Goal: Transaction & Acquisition: Book appointment/travel/reservation

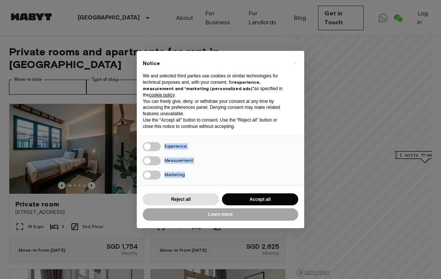
click at [285, 200] on button "Accept all" at bounding box center [260, 199] width 76 height 12
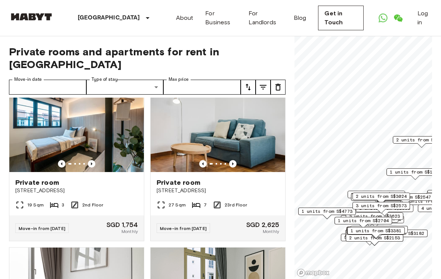
scroll to position [21, 0]
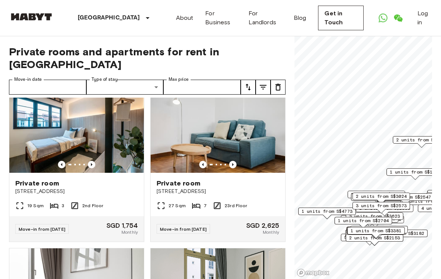
click at [94, 162] on icon "Previous image" at bounding box center [91, 164] width 7 height 7
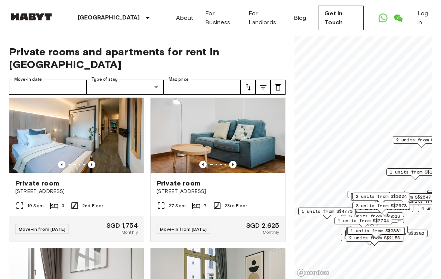
click at [93, 162] on icon "Previous image" at bounding box center [91, 164] width 7 height 7
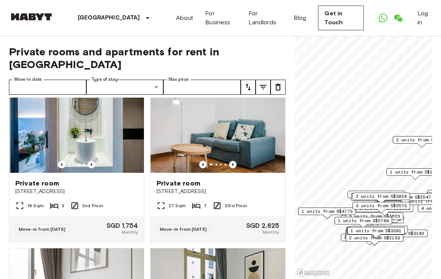
click at [94, 162] on icon "Previous image" at bounding box center [91, 164] width 7 height 7
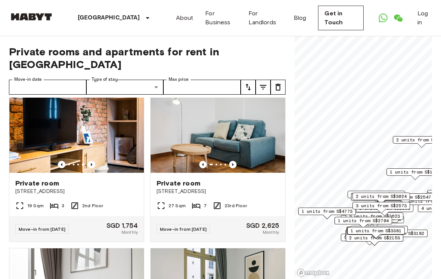
click at [94, 164] on icon "Previous image" at bounding box center [91, 164] width 7 height 7
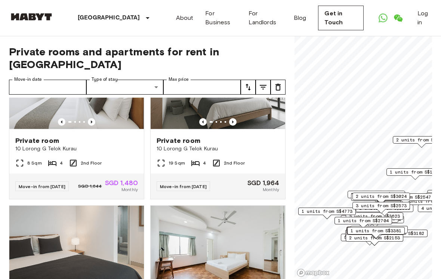
scroll to position [1550, 0]
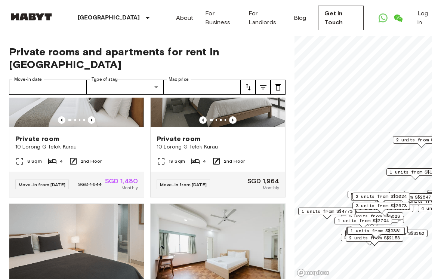
click at [233, 121] on icon "Previous image" at bounding box center [232, 119] width 1 height 3
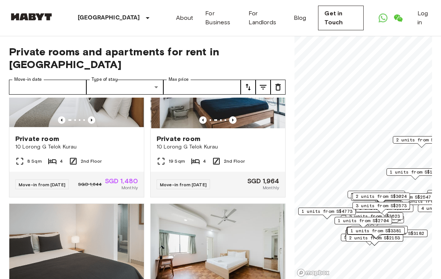
click at [234, 124] on icon "Previous image" at bounding box center [232, 119] width 7 height 7
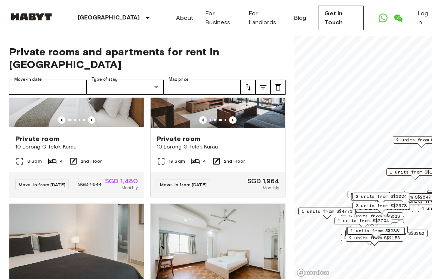
click at [233, 124] on icon "Previous image" at bounding box center [232, 119] width 7 height 7
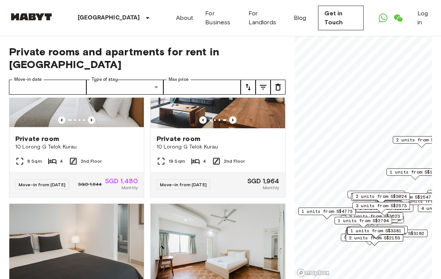
click at [233, 128] on img at bounding box center [217, 83] width 134 height 90
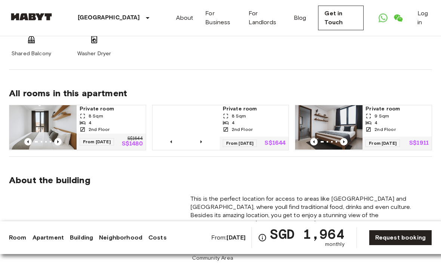
scroll to position [544, 0]
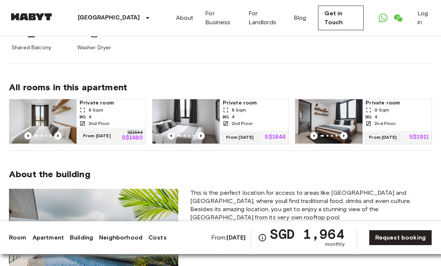
click at [28, 106] on img at bounding box center [42, 121] width 67 height 45
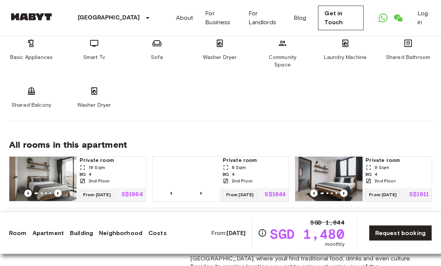
scroll to position [487, 0]
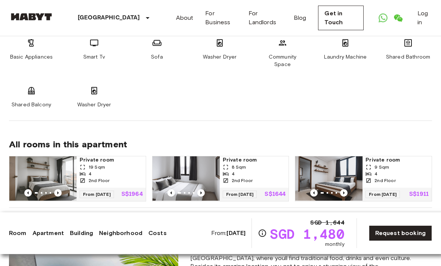
click at [412, 171] on div "4" at bounding box center [396, 174] width 63 height 7
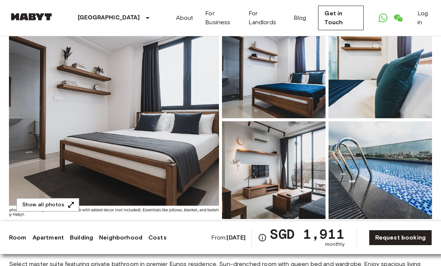
scroll to position [72, 0]
